Goal: Navigation & Orientation: Find specific page/section

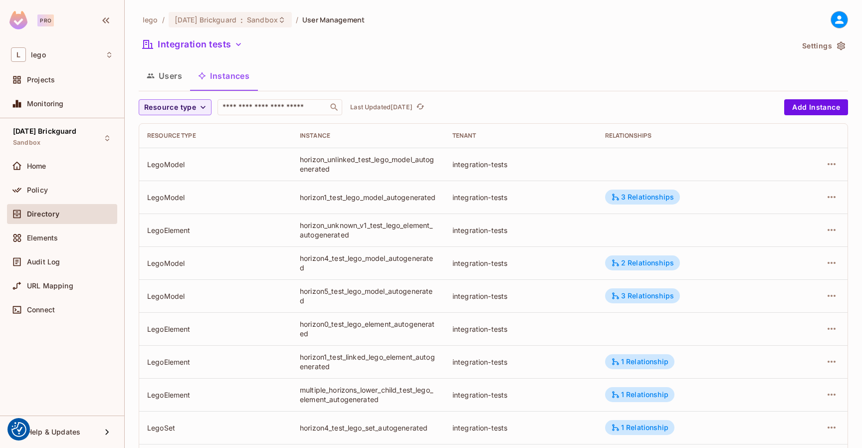
click at [48, 212] on span "Directory" at bounding box center [43, 214] width 32 height 8
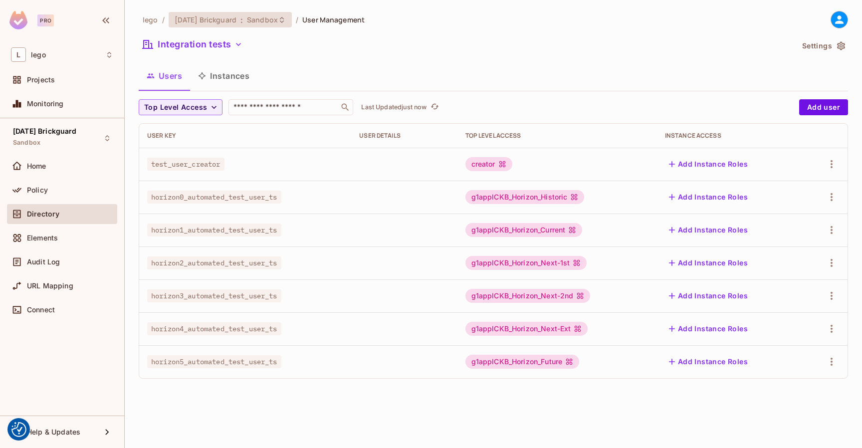
click at [271, 20] on span "Sandbox" at bounding box center [262, 19] width 31 height 9
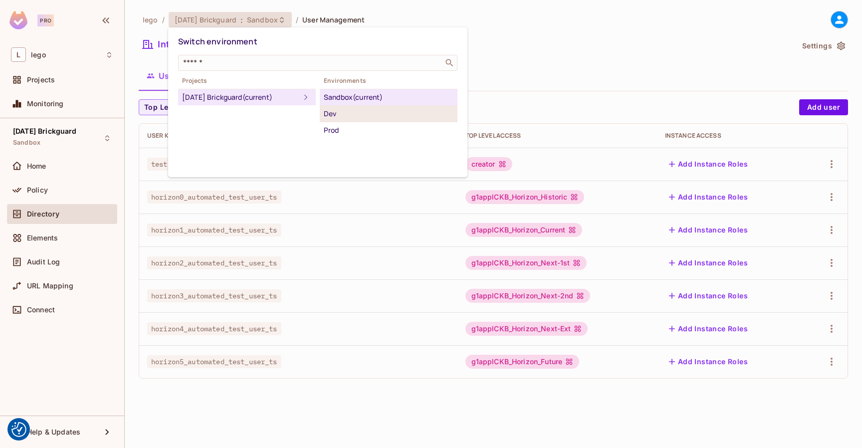
click at [325, 112] on div "Dev" at bounding box center [389, 114] width 130 height 12
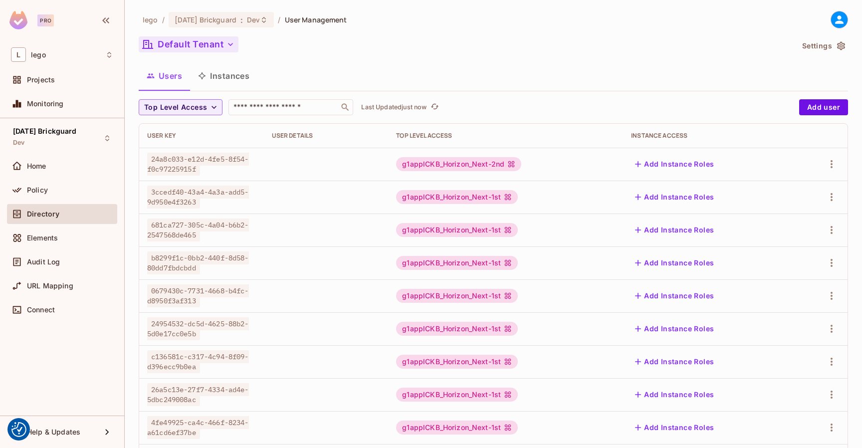
click at [211, 40] on button "Default Tenant" at bounding box center [189, 44] width 100 height 16
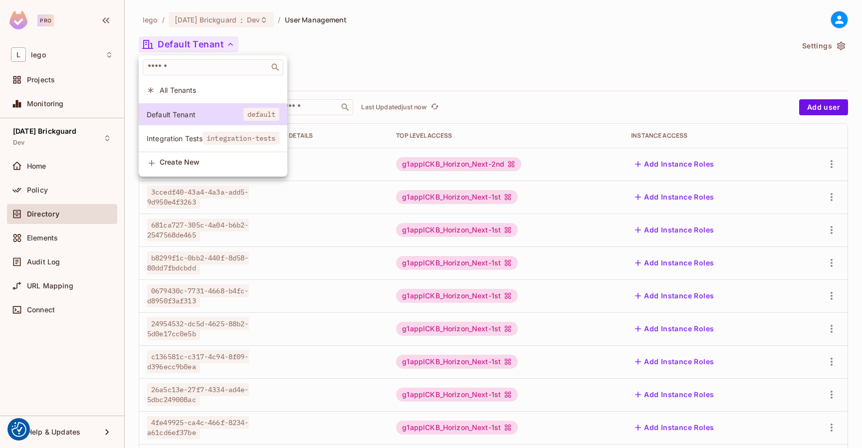
click at [213, 134] on span "integration-tests" at bounding box center [241, 138] width 77 height 13
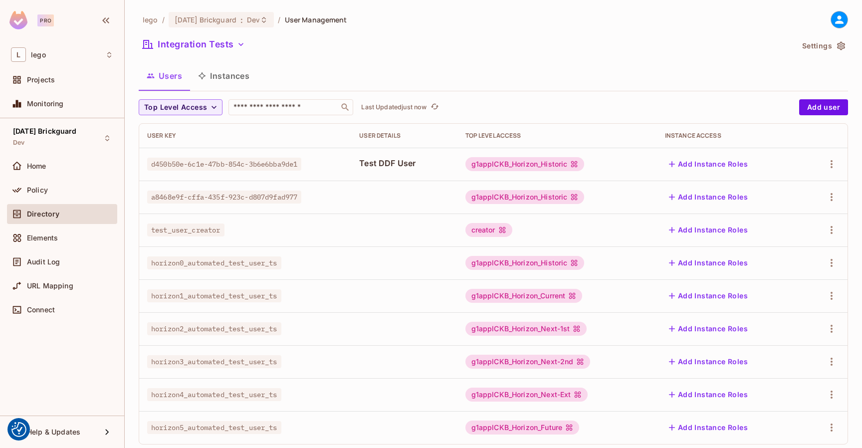
scroll to position [18, 0]
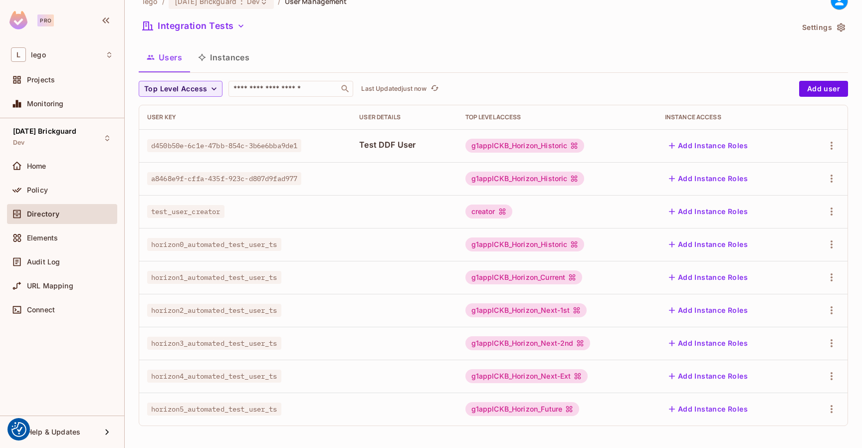
click at [229, 57] on button "Instances" at bounding box center [223, 57] width 67 height 25
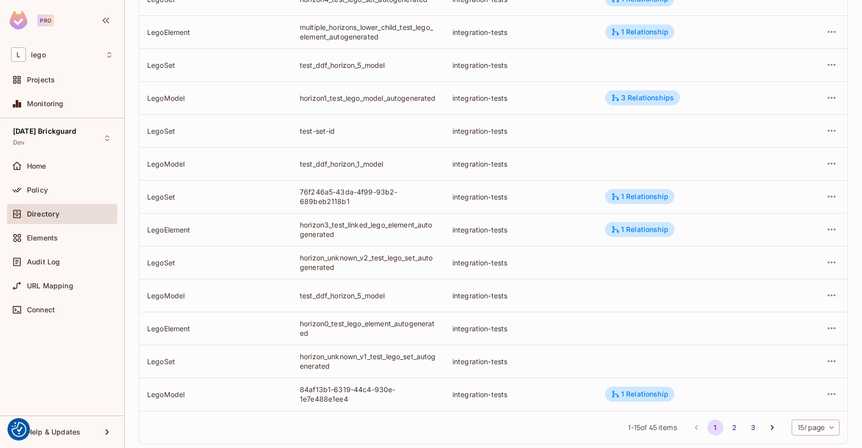
scroll to position [249, 0]
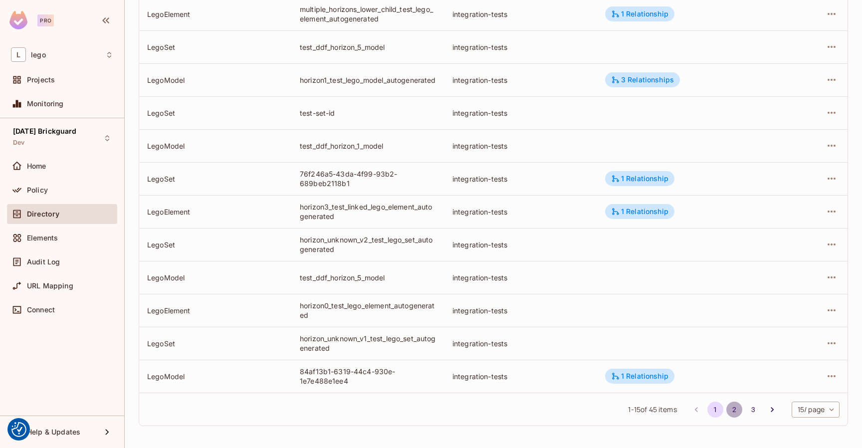
click at [732, 408] on button "2" at bounding box center [735, 410] width 16 height 16
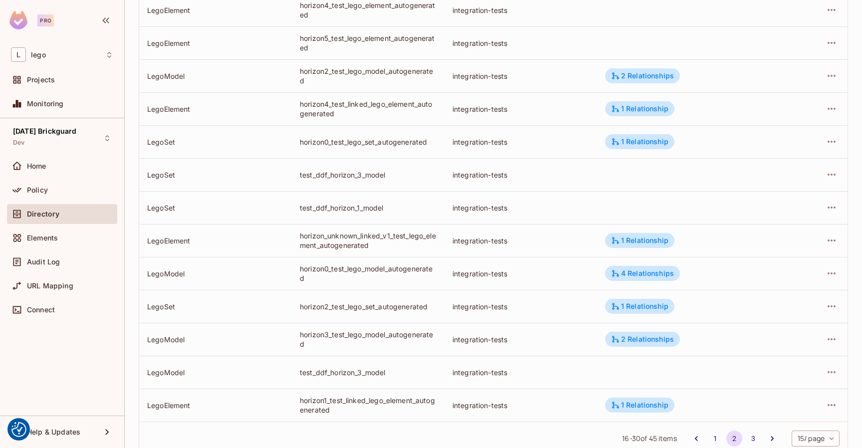
scroll to position [221, 0]
click at [756, 435] on button "3" at bounding box center [754, 438] width 16 height 16
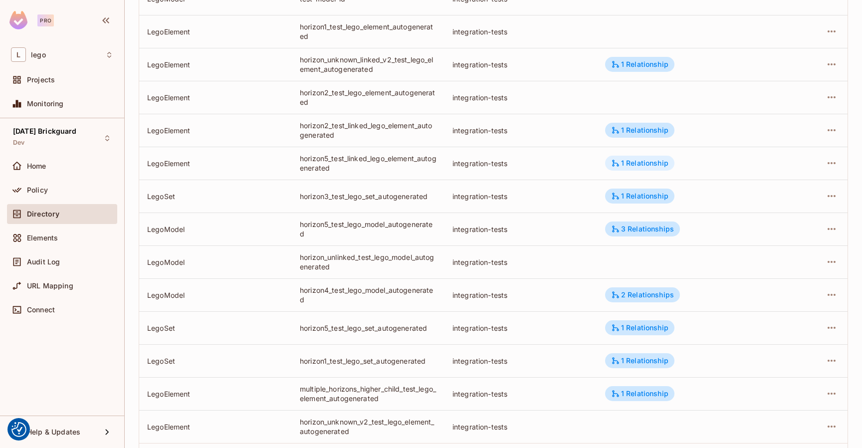
scroll to position [199, 0]
